Goal: Navigation & Orientation: Go to known website

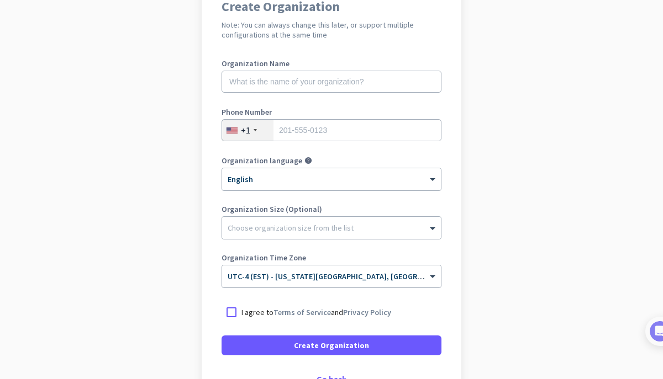
scroll to position [188, 0]
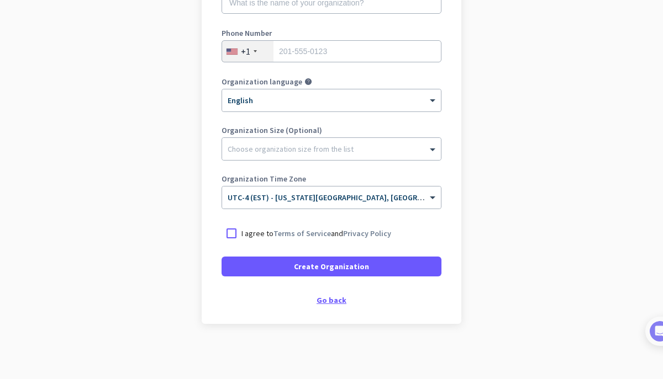
click at [339, 303] on div "Go back" at bounding box center [331, 301] width 220 height 8
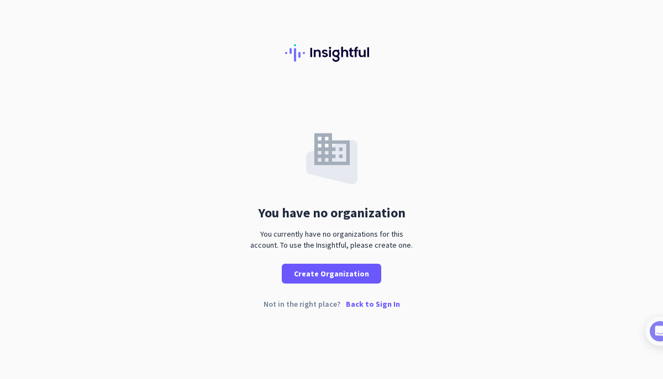
click at [368, 308] on p "Back to Sign In" at bounding box center [373, 304] width 54 height 8
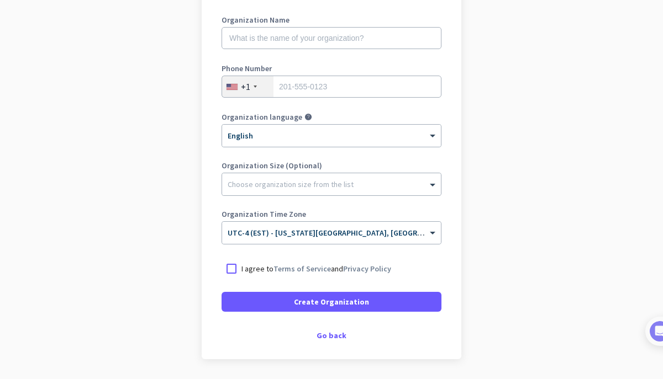
scroll to position [188, 0]
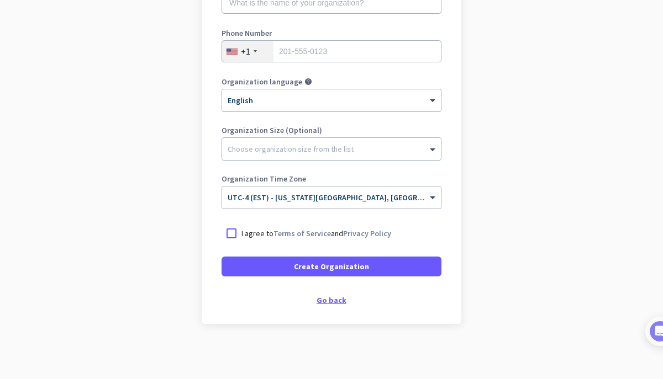
click at [327, 300] on div "Go back" at bounding box center [331, 301] width 220 height 8
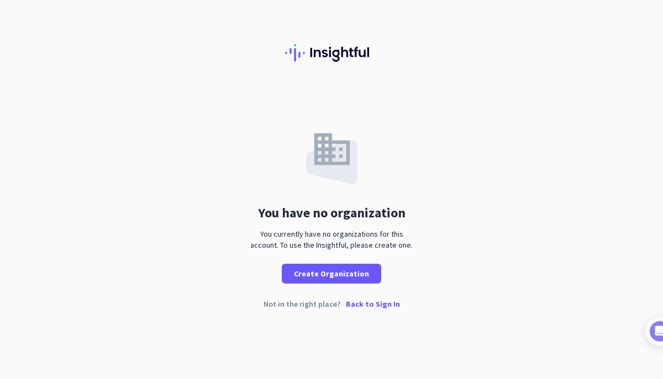
click at [358, 303] on p "Back to Sign In" at bounding box center [373, 304] width 54 height 8
